Goal: Task Accomplishment & Management: Complete application form

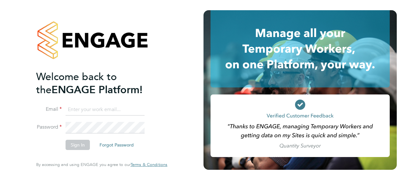
type input "[PERSON_NAME][EMAIL_ADDRESS][DOMAIN_NAME]"
click at [76, 142] on button "Sign In" at bounding box center [78, 145] width 24 height 10
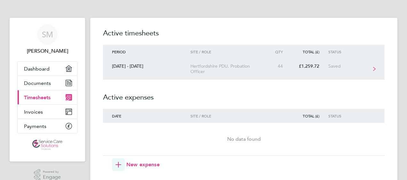
click at [273, 65] on div "44" at bounding box center [278, 66] width 28 height 5
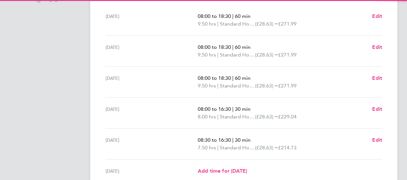
scroll to position [192, 0]
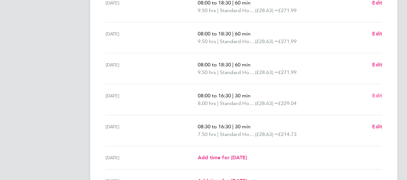
drag, startPoint x: 377, startPoint y: 94, endPoint x: 356, endPoint y: 98, distance: 21.5
click at [377, 94] on span "Edit" at bounding box center [377, 96] width 10 height 6
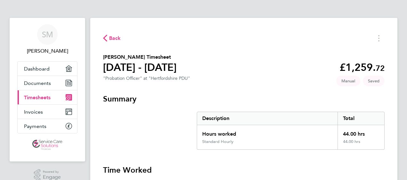
select select "30"
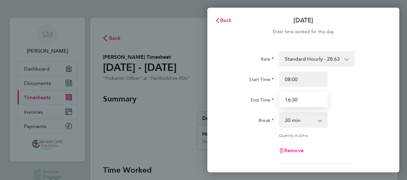
drag, startPoint x: 299, startPoint y: 100, endPoint x: 259, endPoint y: 101, distance: 40.3
click at [262, 101] on div "End Time 16:30" at bounding box center [303, 99] width 161 height 15
type input "19:30"
click at [283, 116] on select "0 min 15 min 30 min 45 min 60 min 75 min 90 min" at bounding box center [300, 120] width 40 height 14
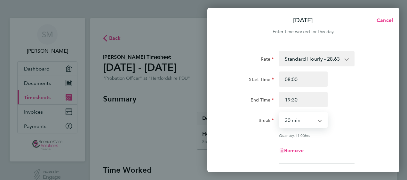
select select "75"
click at [280, 113] on select "0 min 15 min 30 min 45 min 60 min 75 min 90 min" at bounding box center [300, 120] width 40 height 14
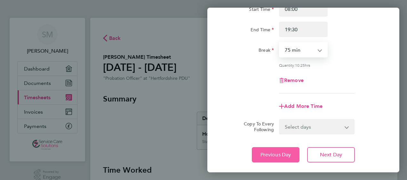
scroll to position [108, 0]
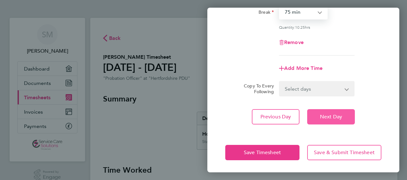
click at [331, 118] on span "Next Day" at bounding box center [331, 117] width 22 height 6
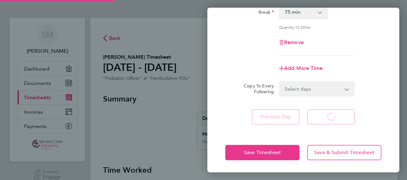
select select "30"
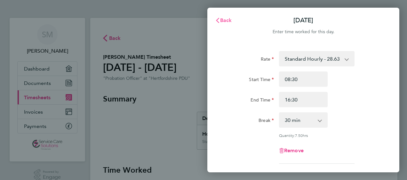
click at [229, 21] on span "Back" at bounding box center [226, 20] width 12 height 6
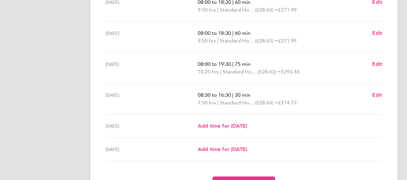
scroll to position [224, 0]
click at [380, 95] on span "Edit" at bounding box center [377, 95] width 10 height 6
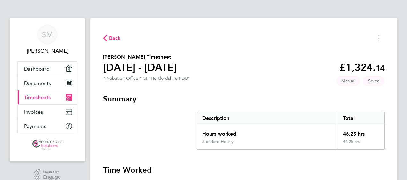
select select "30"
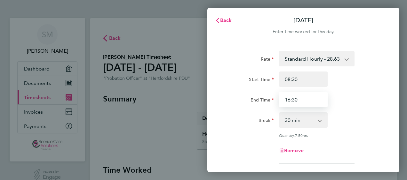
drag, startPoint x: 308, startPoint y: 99, endPoint x: 285, endPoint y: 99, distance: 23.0
click at [285, 99] on input "16:30" at bounding box center [303, 99] width 49 height 15
type input "15:00"
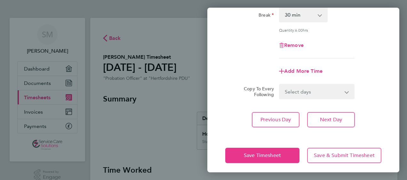
scroll to position [108, 0]
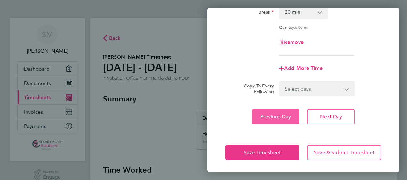
drag, startPoint x: 276, startPoint y: 114, endPoint x: 262, endPoint y: 37, distance: 78.4
click at [276, 114] on span "Previous Day" at bounding box center [275, 117] width 31 height 6
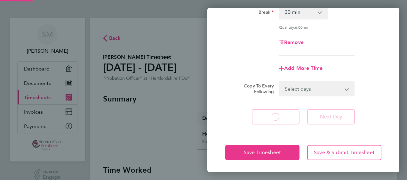
select select "75"
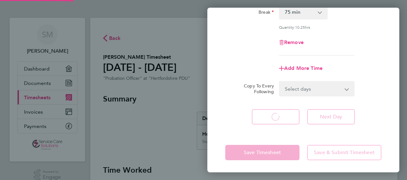
select select "75"
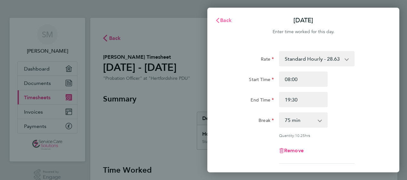
click at [228, 17] on button "Back" at bounding box center [224, 20] width 30 height 13
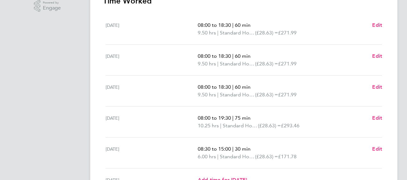
scroll to position [160, 0]
